Goal: Task Accomplishment & Management: Complete application form

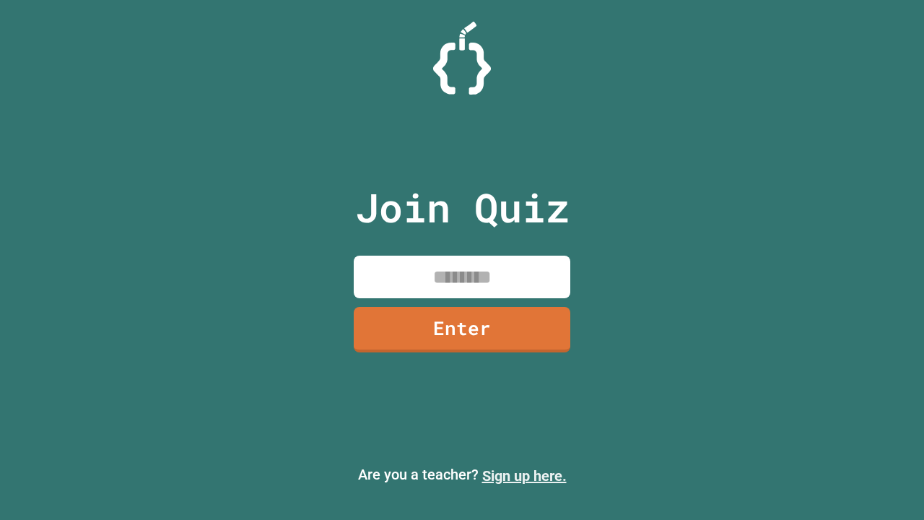
click at [524, 476] on link "Sign up here." at bounding box center [524, 475] width 85 height 17
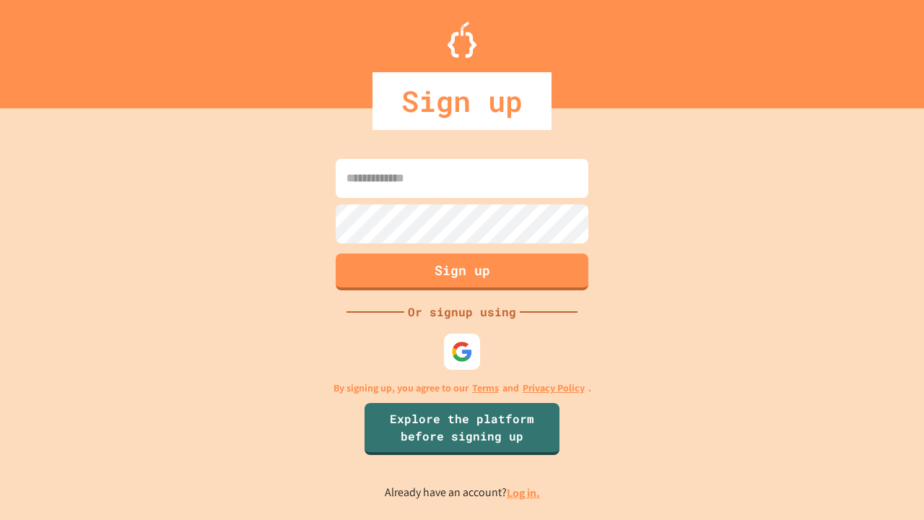
click at [524, 493] on link "Log in." at bounding box center [523, 492] width 33 height 15
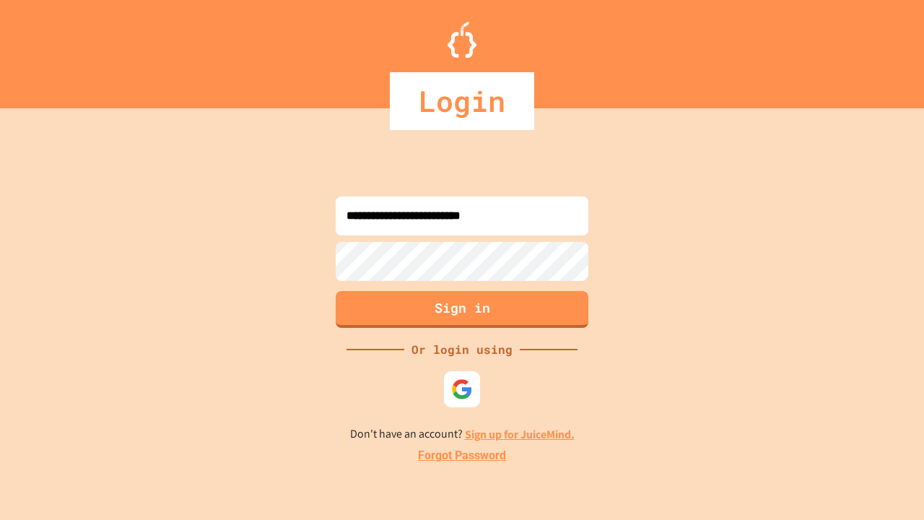
type input "**********"
